Goal: Task Accomplishment & Management: Use online tool/utility

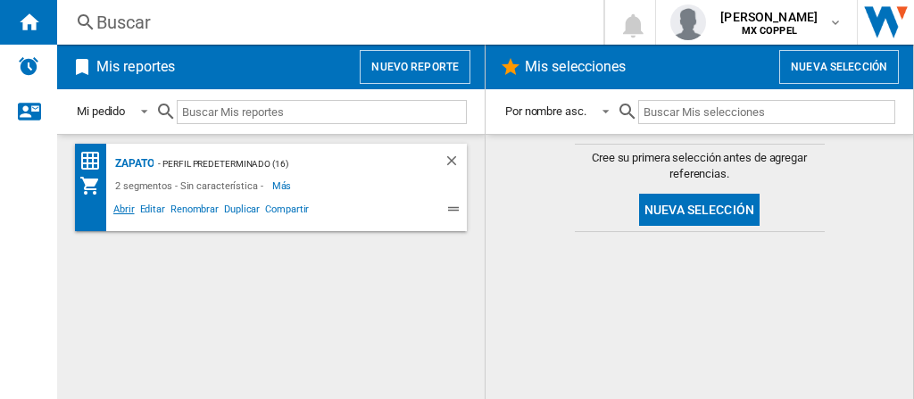
click at [125, 212] on span "Abrir" at bounding box center [124, 211] width 27 height 21
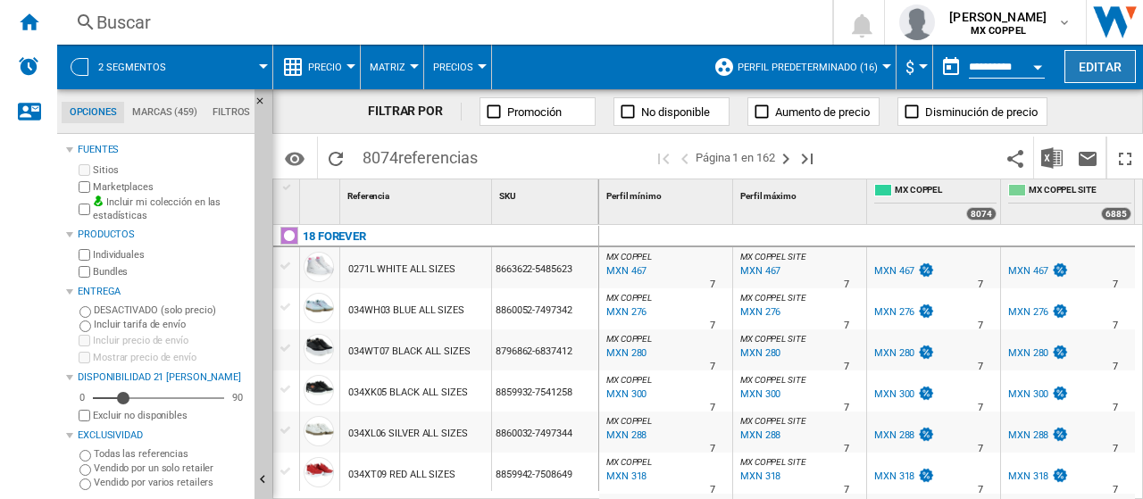
click at [913, 56] on button "Editar" at bounding box center [1099, 66] width 71 height 33
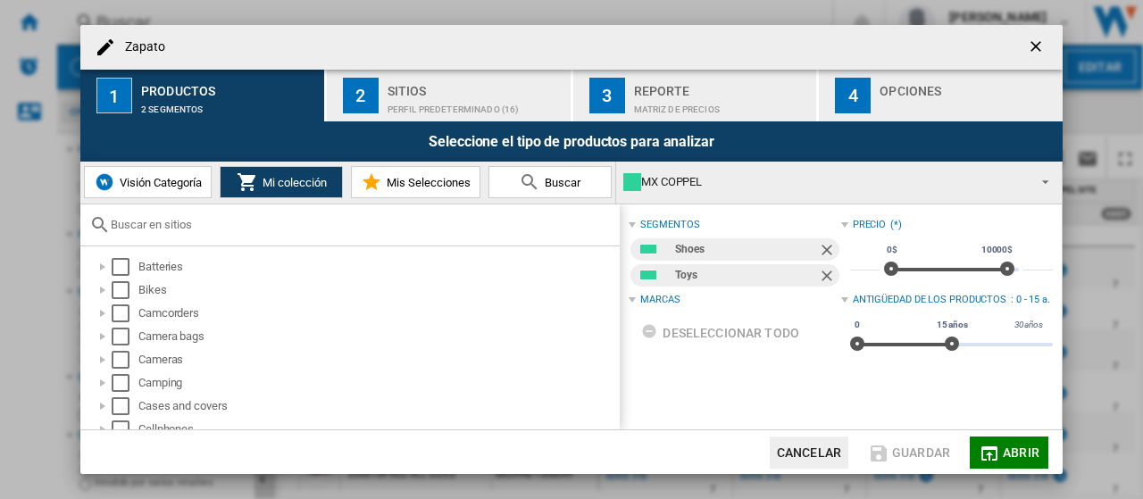
click at [428, 103] on div "Perfil predeterminado (16)" at bounding box center [475, 105] width 176 height 19
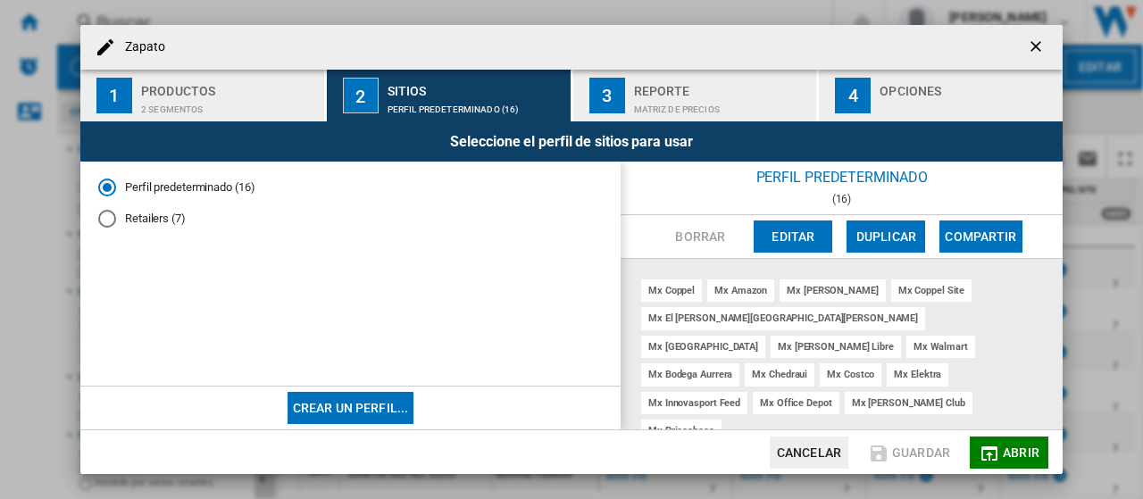
click at [729, 71] on button "3 Reporte Matriz de precios" at bounding box center [695, 96] width 245 height 52
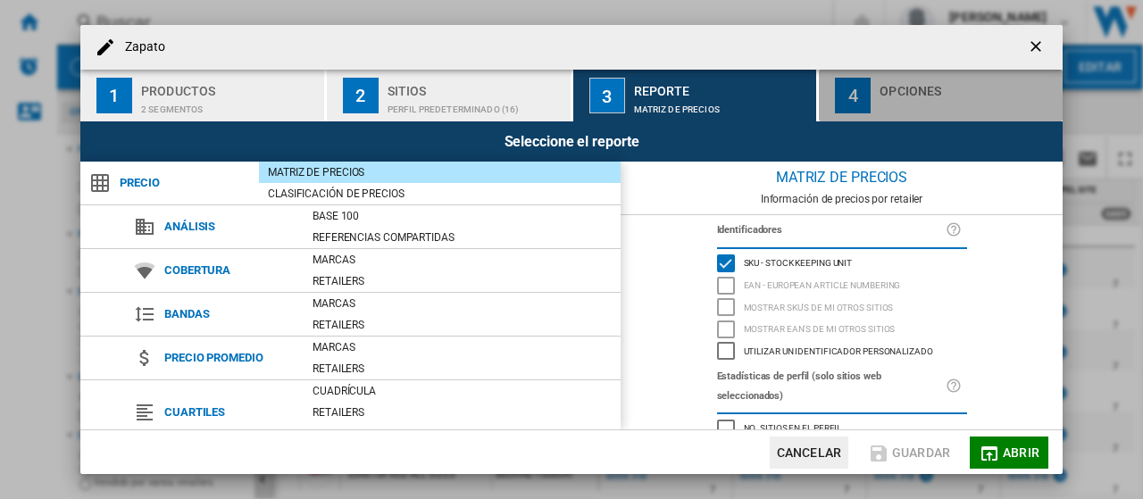
click at [912, 78] on div "Opciones" at bounding box center [967, 86] width 176 height 19
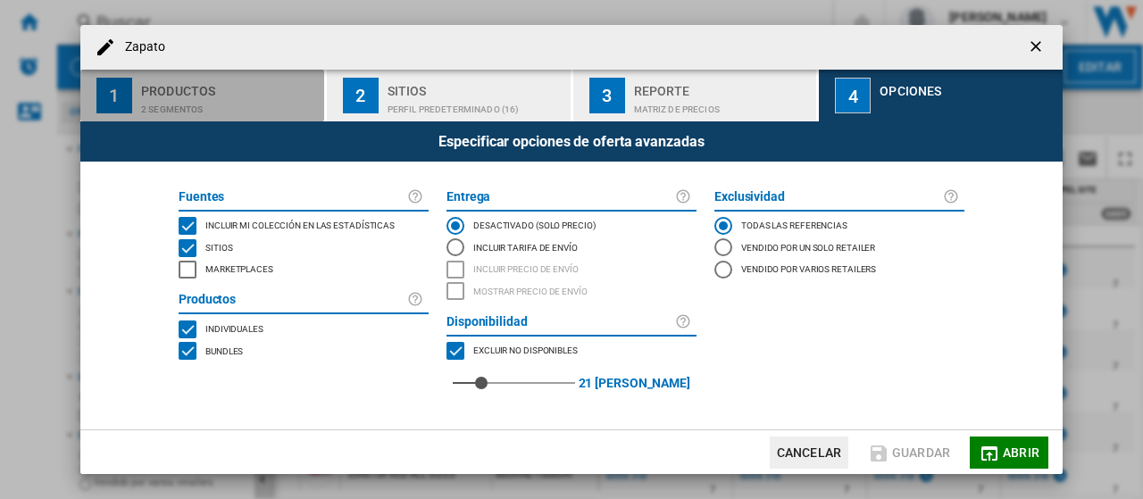
click at [199, 83] on div "Productos" at bounding box center [229, 86] width 176 height 19
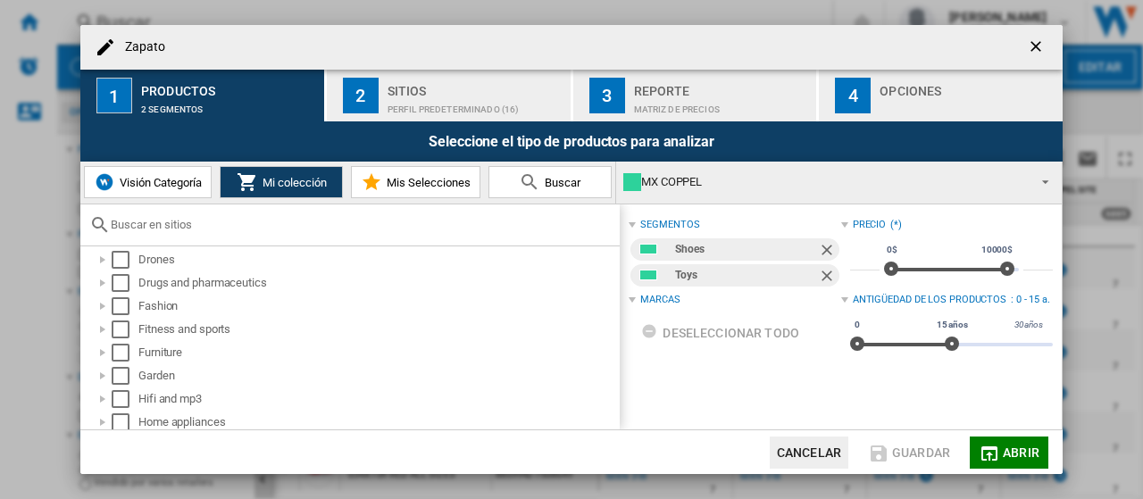
scroll to position [367, 0]
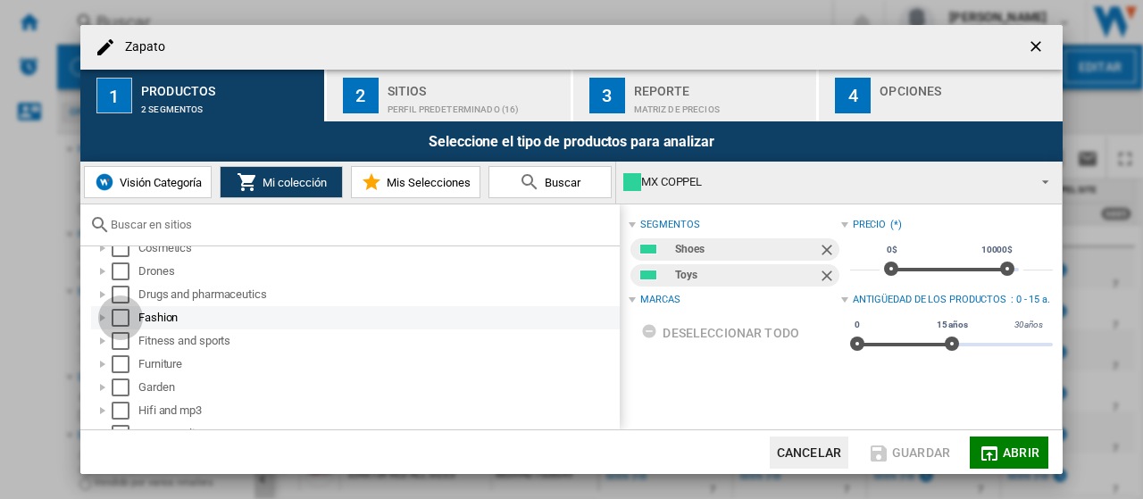
click at [120, 319] on div "Select" at bounding box center [121, 318] width 18 height 18
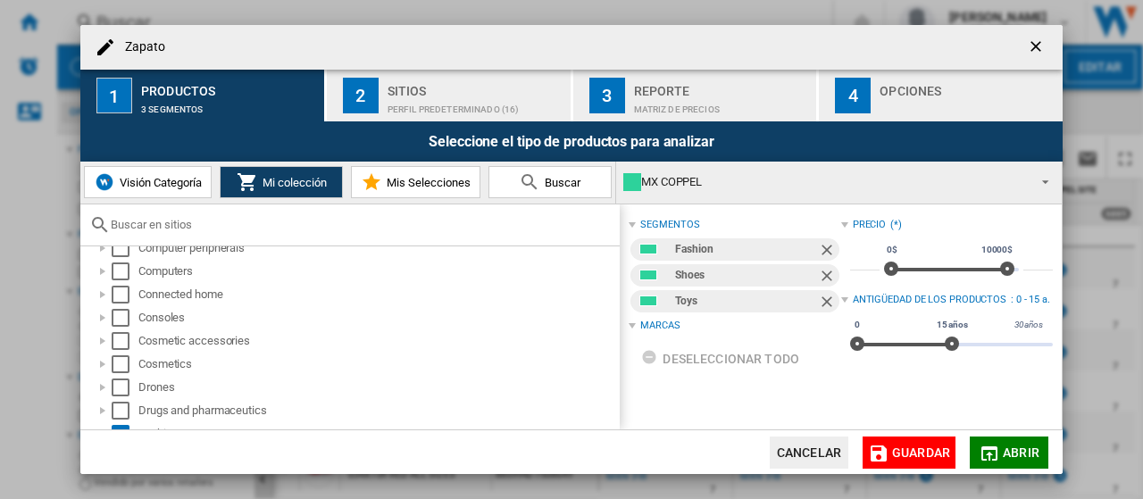
scroll to position [247, 0]
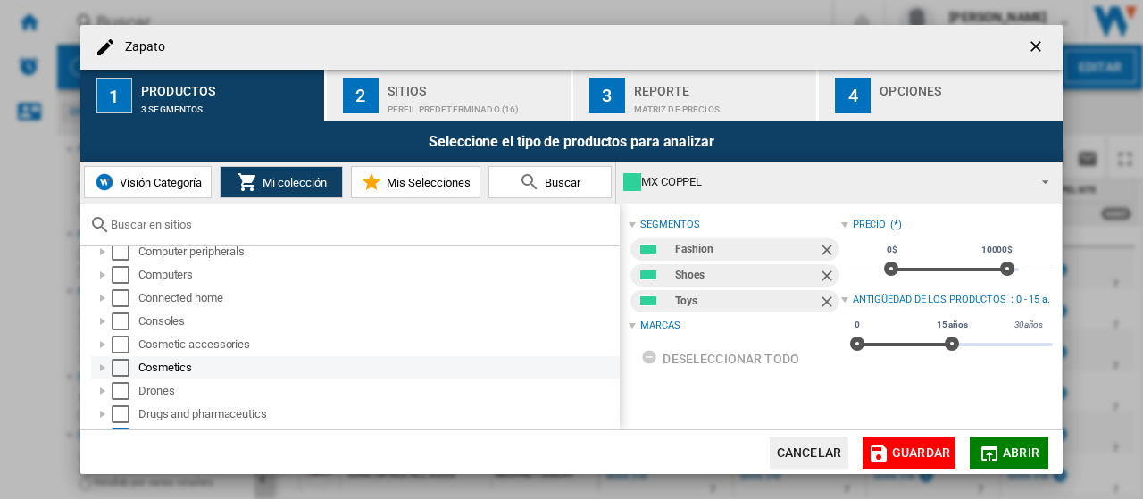
click at [120, 364] on div "Select" at bounding box center [121, 368] width 18 height 18
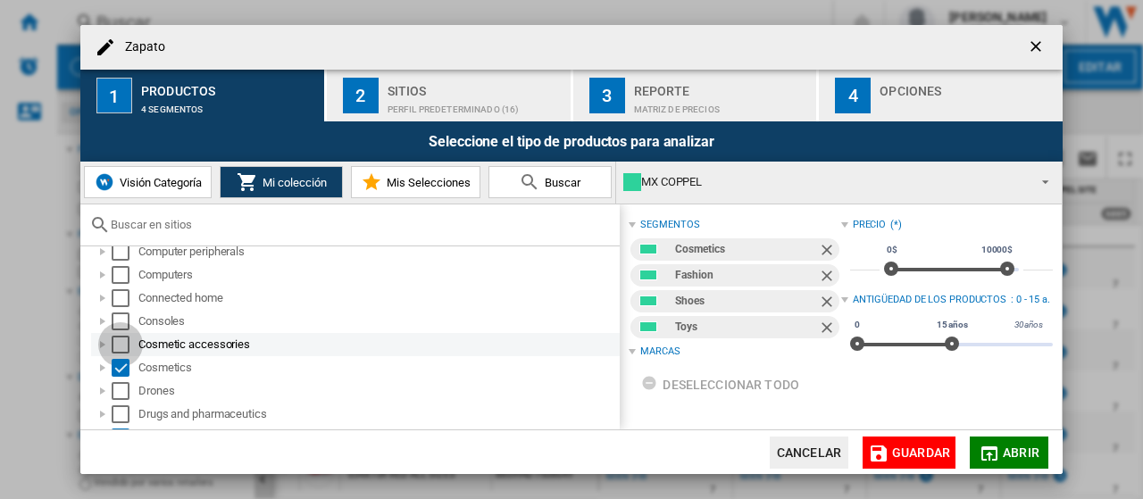
click at [120, 349] on div "Select" at bounding box center [121, 345] width 18 height 18
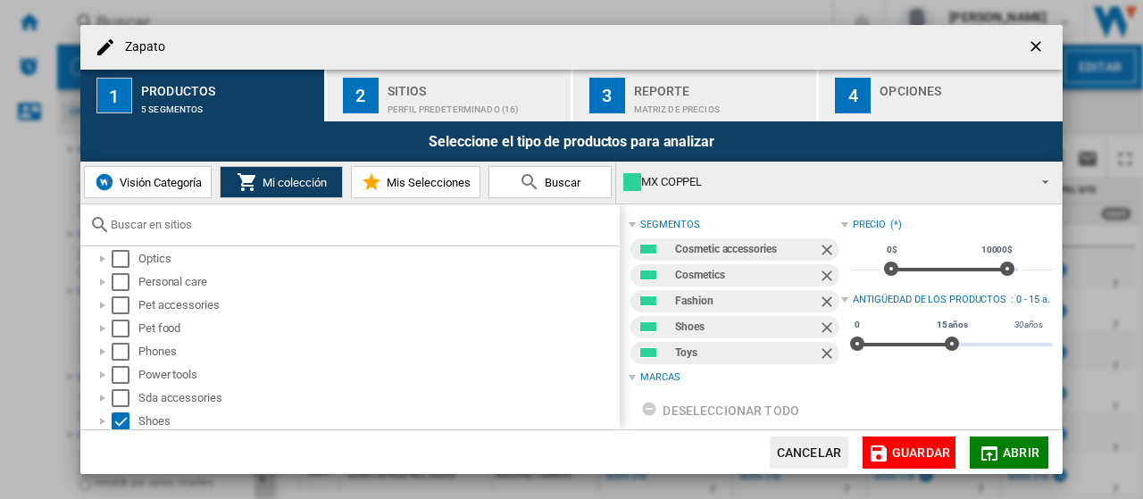
scroll to position [856, 0]
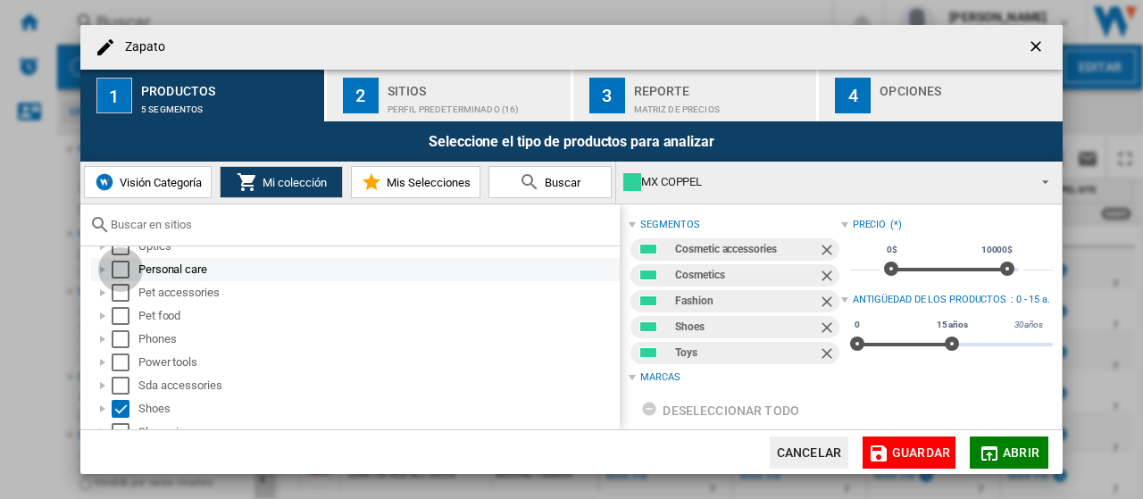
click at [121, 270] on div "Select" at bounding box center [121, 270] width 18 height 18
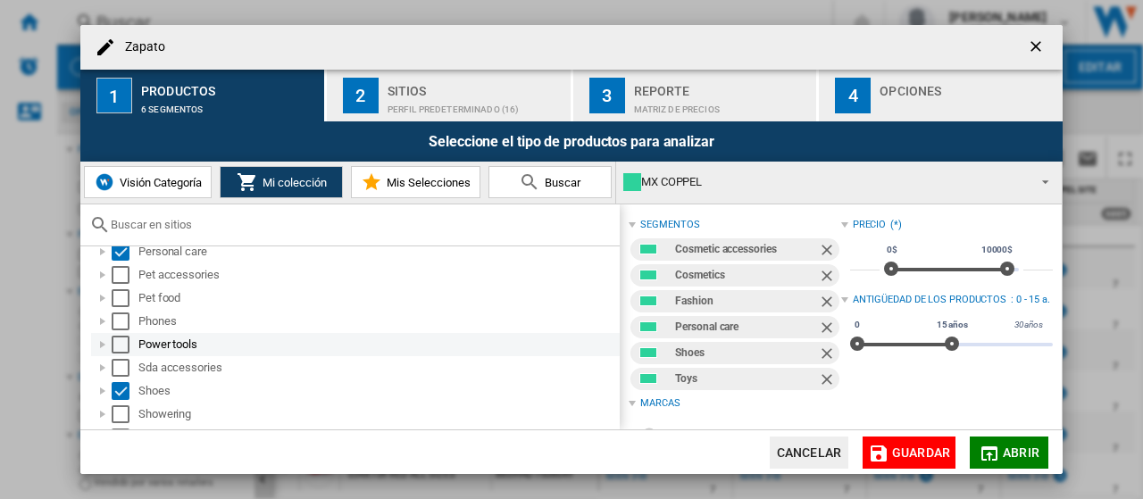
scroll to position [876, 0]
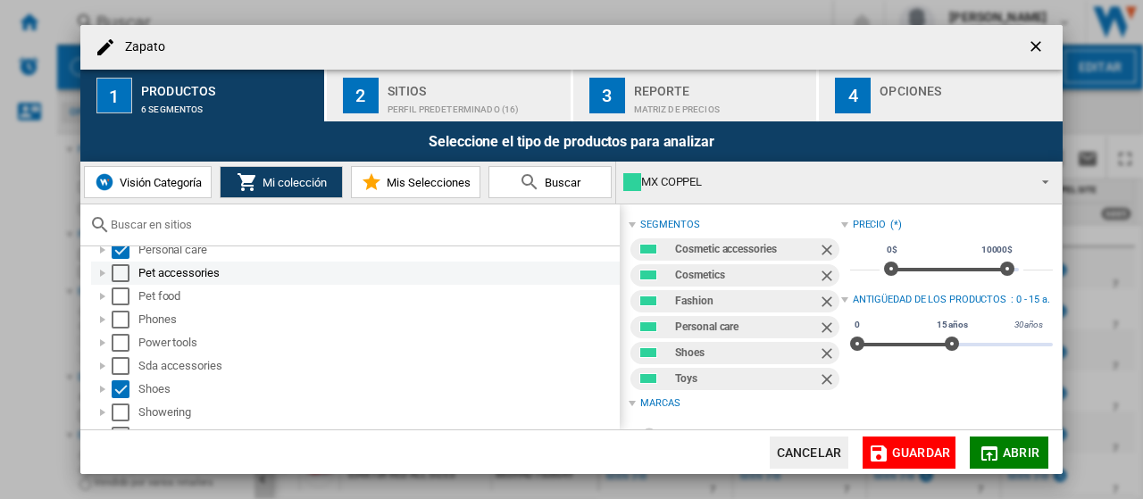
click at [123, 279] on div "Select" at bounding box center [121, 273] width 18 height 18
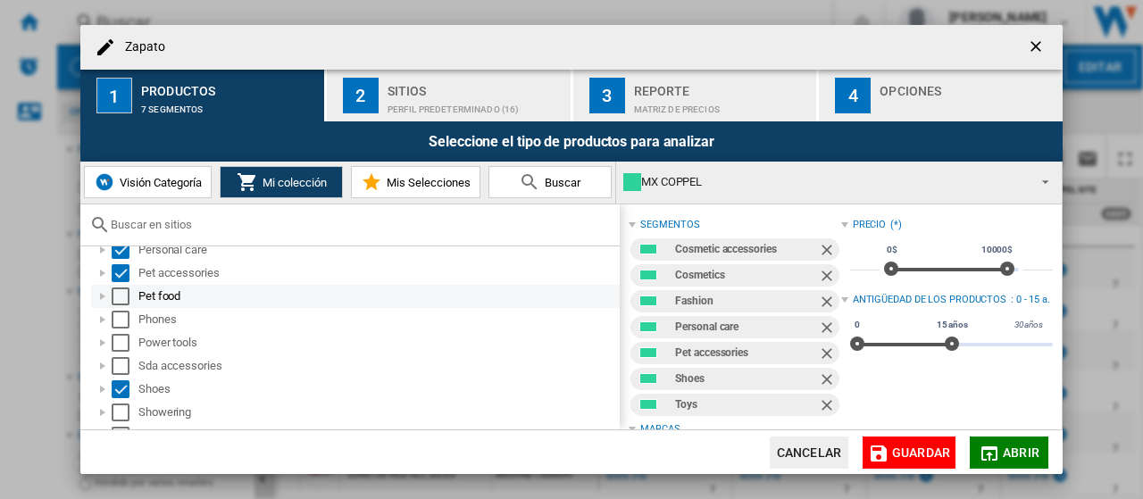
click at [123, 295] on div "Select" at bounding box center [121, 296] width 18 height 18
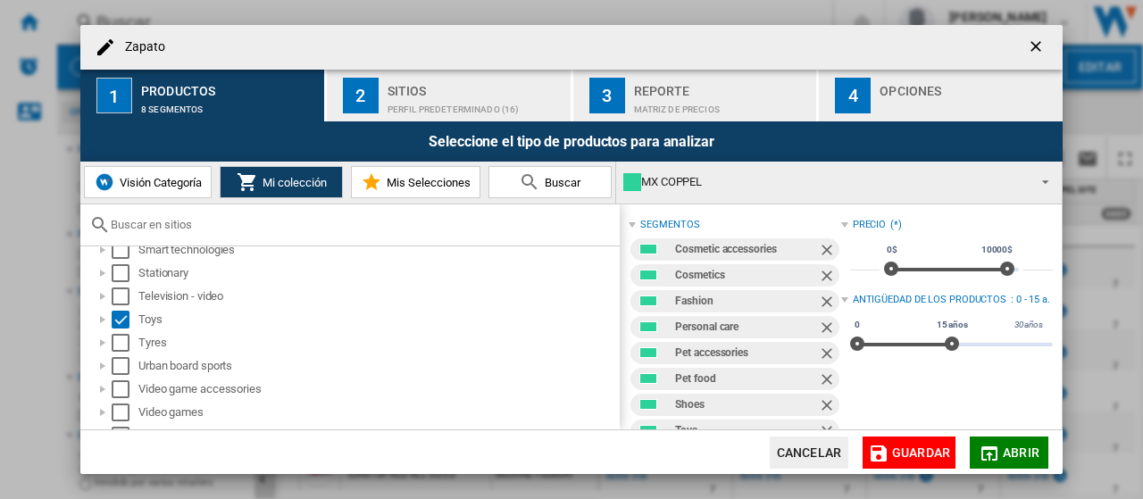
scroll to position [1125, 0]
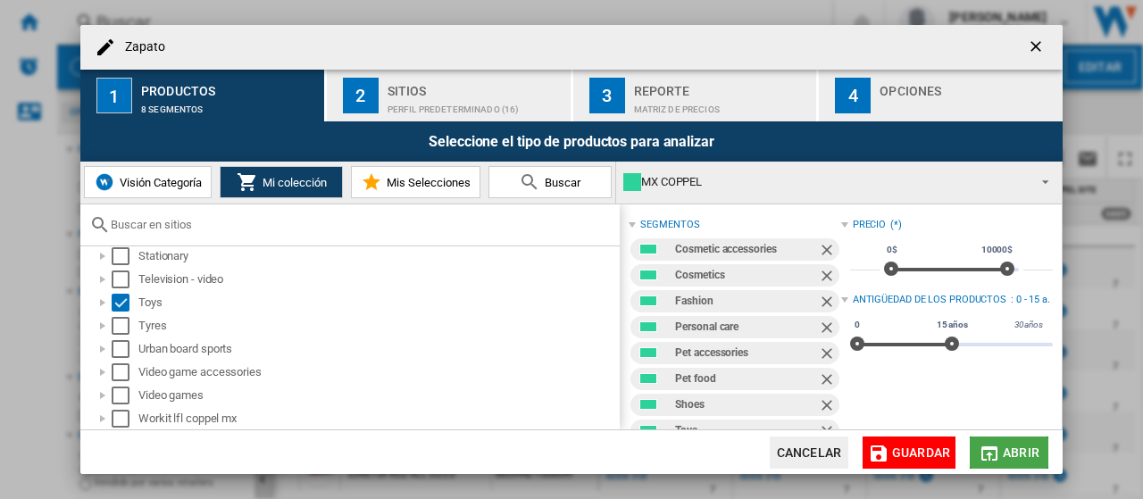
click at [913, 398] on span "Abrir" at bounding box center [1021, 452] width 37 height 14
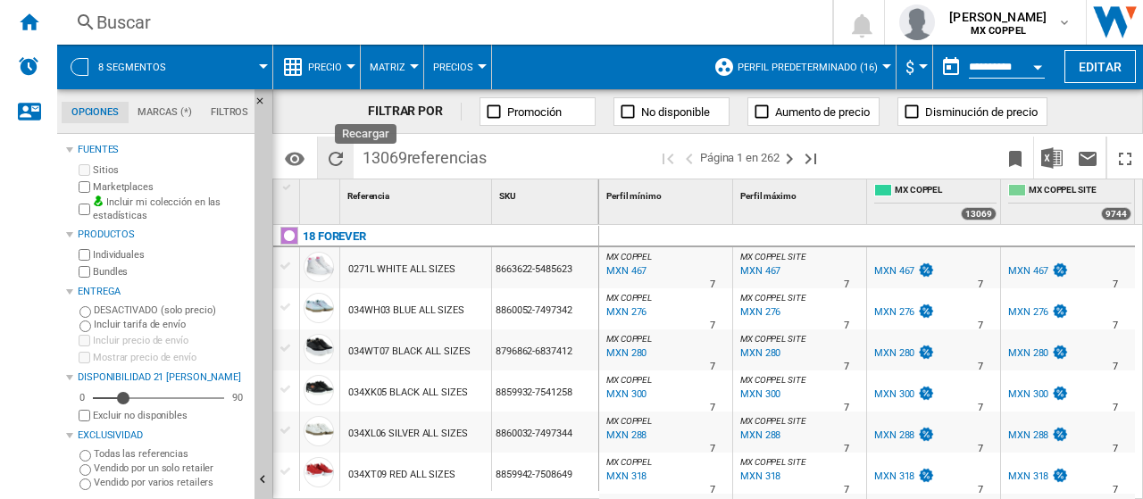
click at [330, 154] on ng-md-icon "Recargar" at bounding box center [335, 158] width 21 height 21
click at [913, 61] on button "Editar" at bounding box center [1099, 66] width 71 height 33
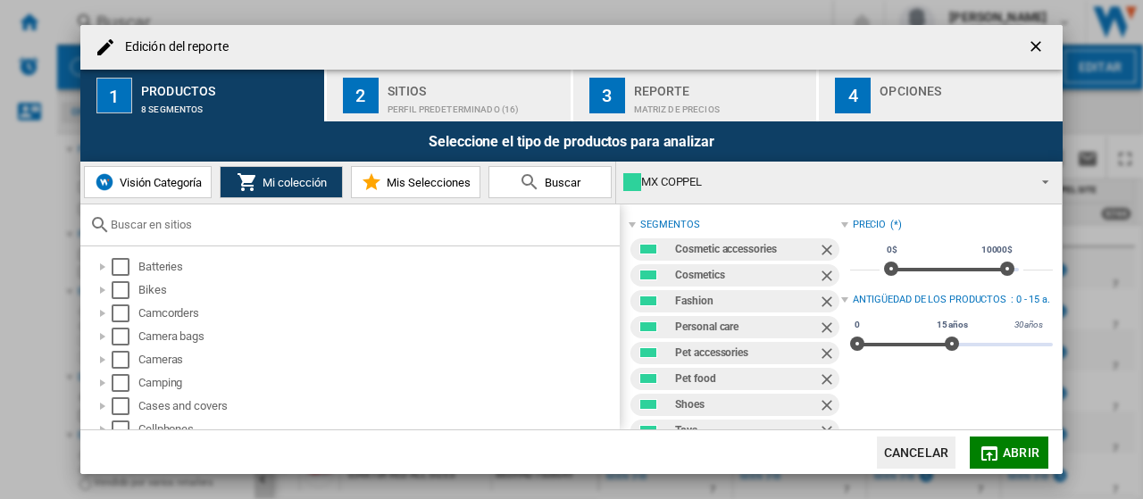
click at [157, 183] on span "Visión Categoría" at bounding box center [158, 182] width 87 height 13
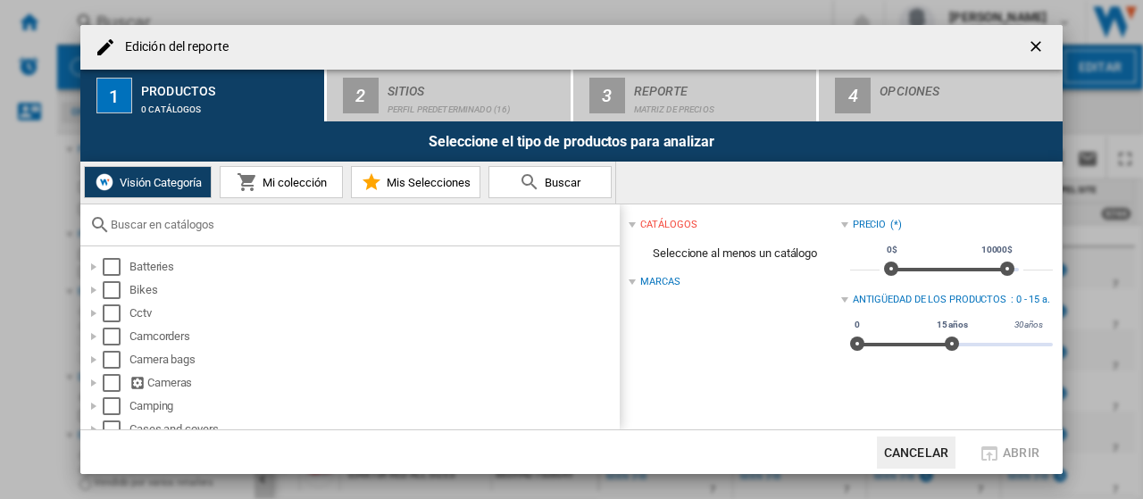
click at [913, 50] on ng-md-icon "getI18NText('BUTTONS.CLOSE_DIALOG')" at bounding box center [1037, 47] width 21 height 21
